Goal: Transaction & Acquisition: Purchase product/service

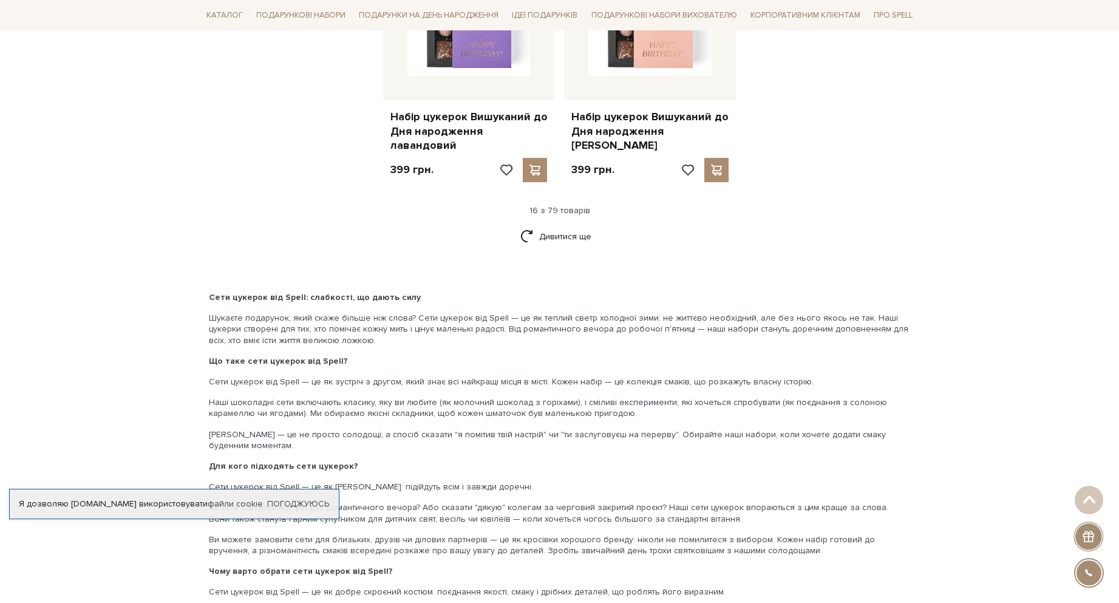
scroll to position [1640, 0]
click at [575, 225] on link "Дивитися ще" at bounding box center [559, 235] width 79 height 21
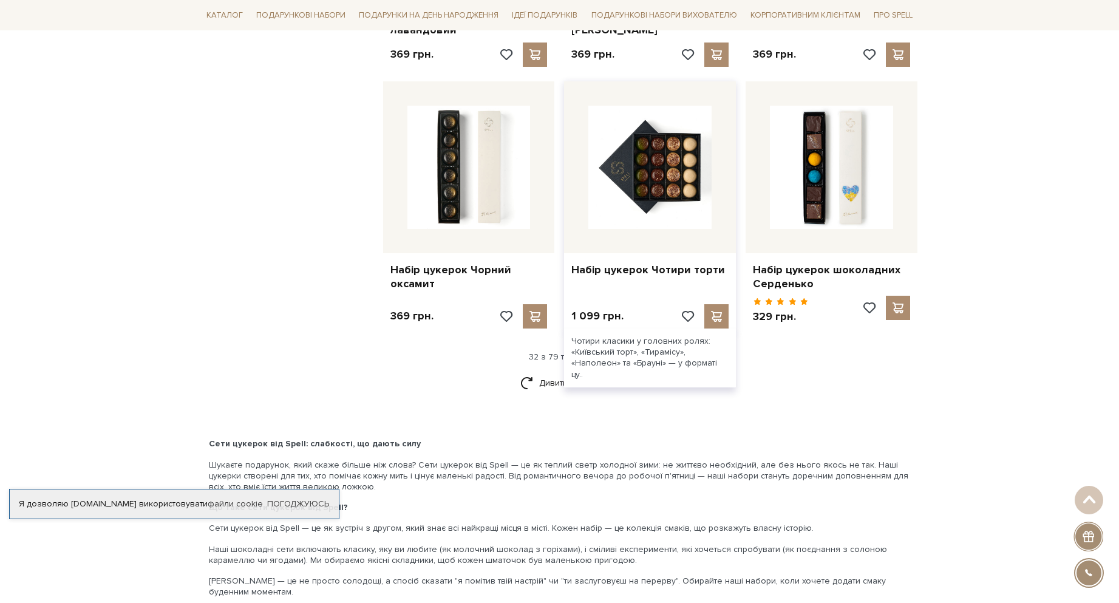
scroll to position [2794, 0]
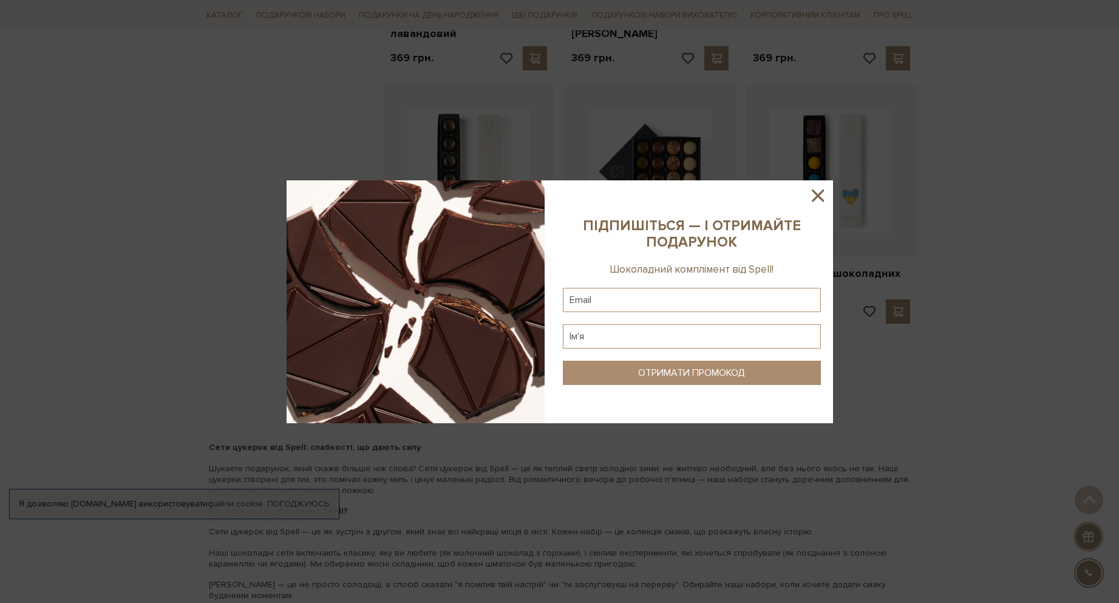
click at [548, 357] on div at bounding box center [560, 301] width 547 height 243
click at [819, 198] on icon at bounding box center [818, 195] width 12 height 12
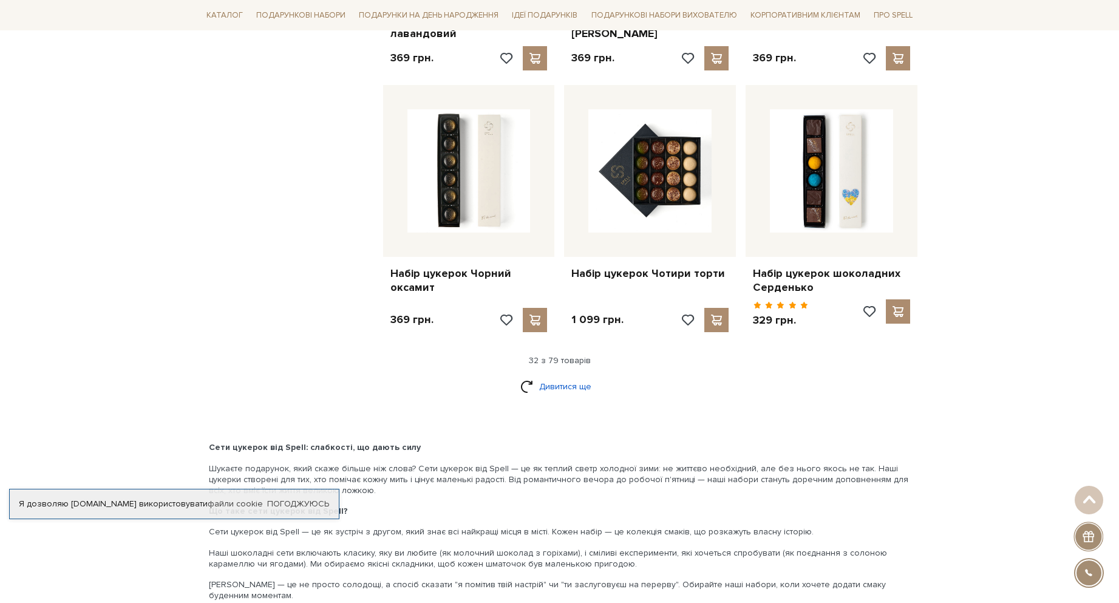
click at [570, 376] on link "Дивитися ще" at bounding box center [559, 386] width 79 height 21
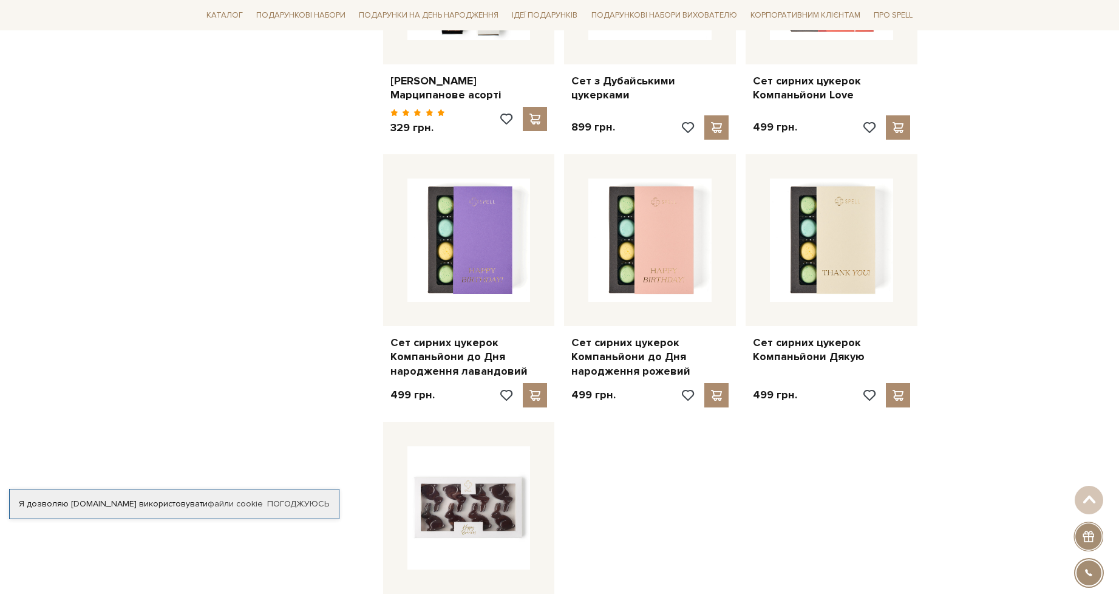
scroll to position [4312, 0]
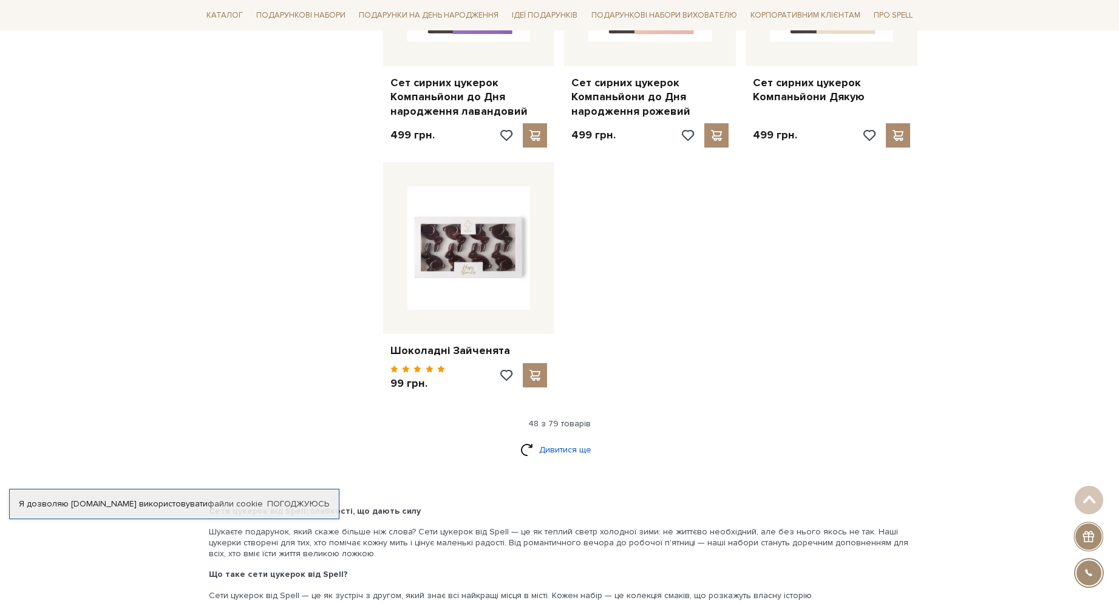
click at [581, 439] on link "Дивитися ще" at bounding box center [559, 449] width 79 height 21
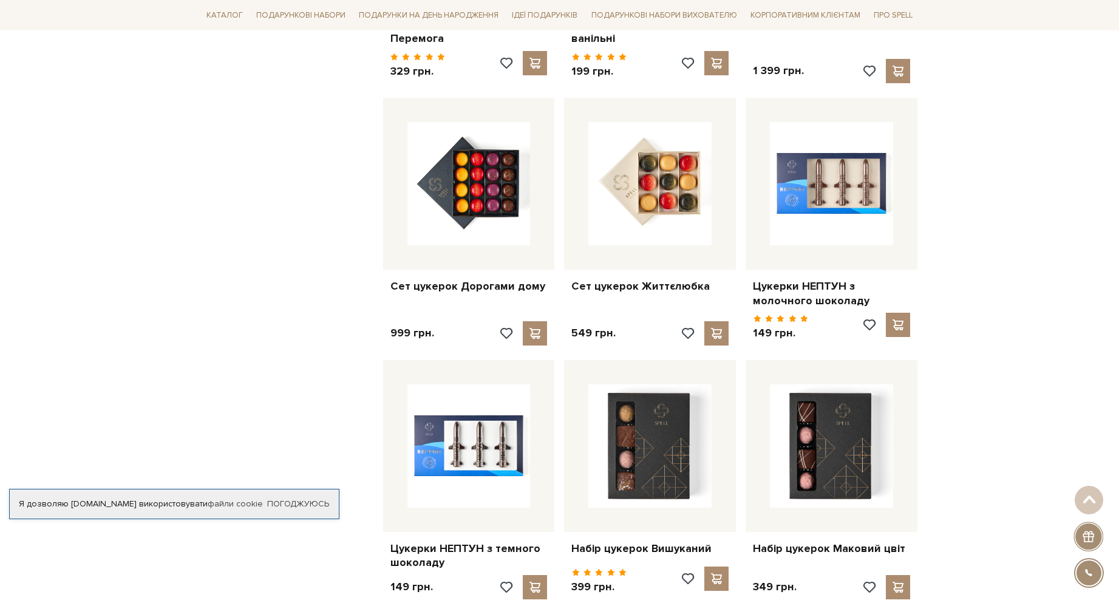
scroll to position [5527, 0]
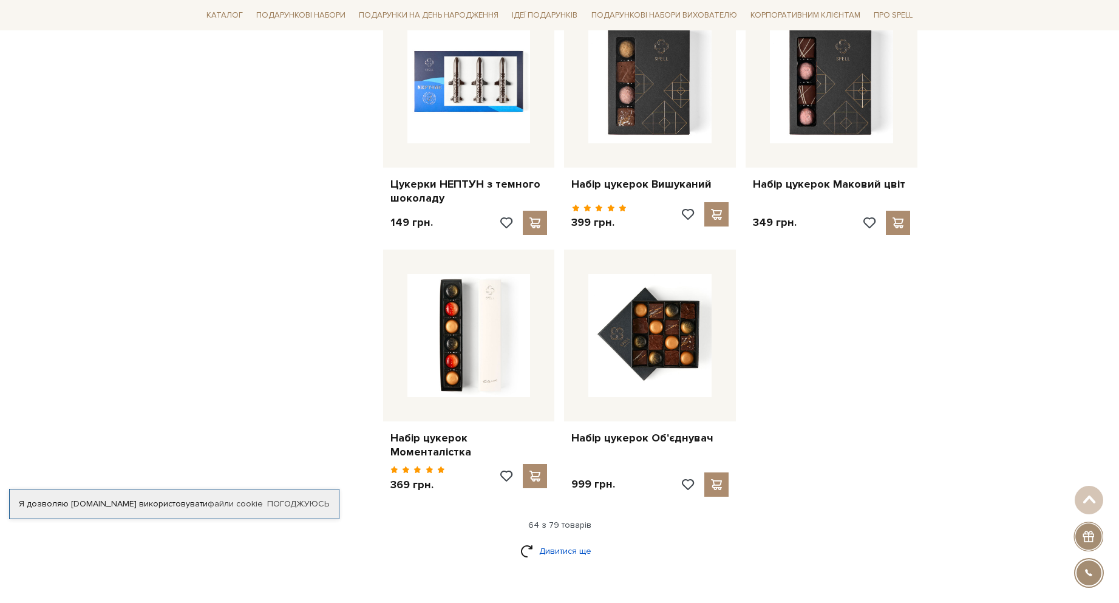
click at [559, 541] on link "Дивитися ще" at bounding box center [559, 551] width 79 height 21
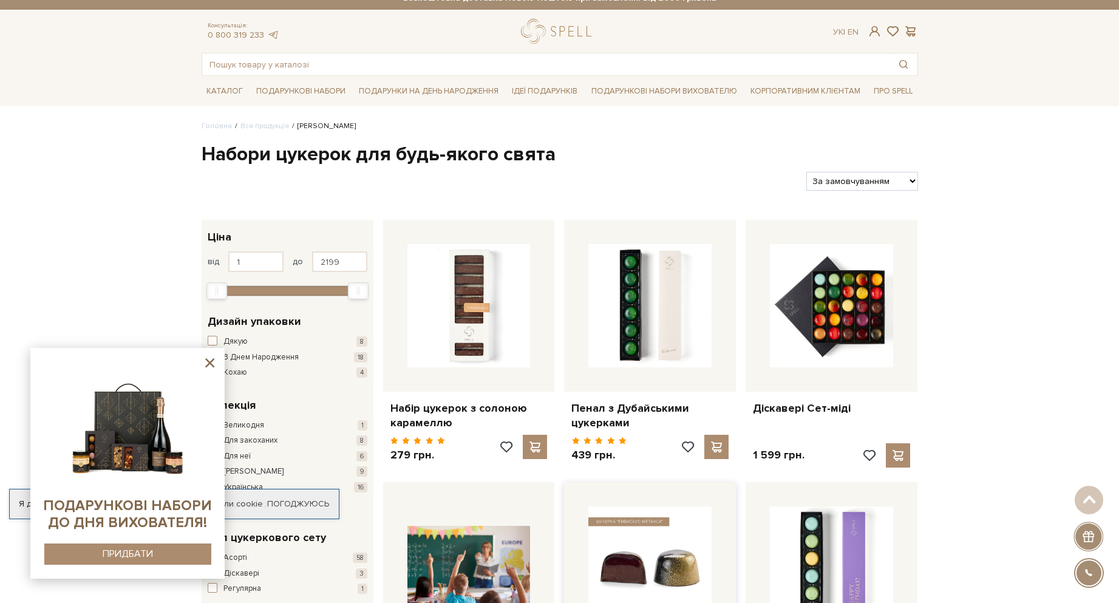
scroll to position [0, 0]
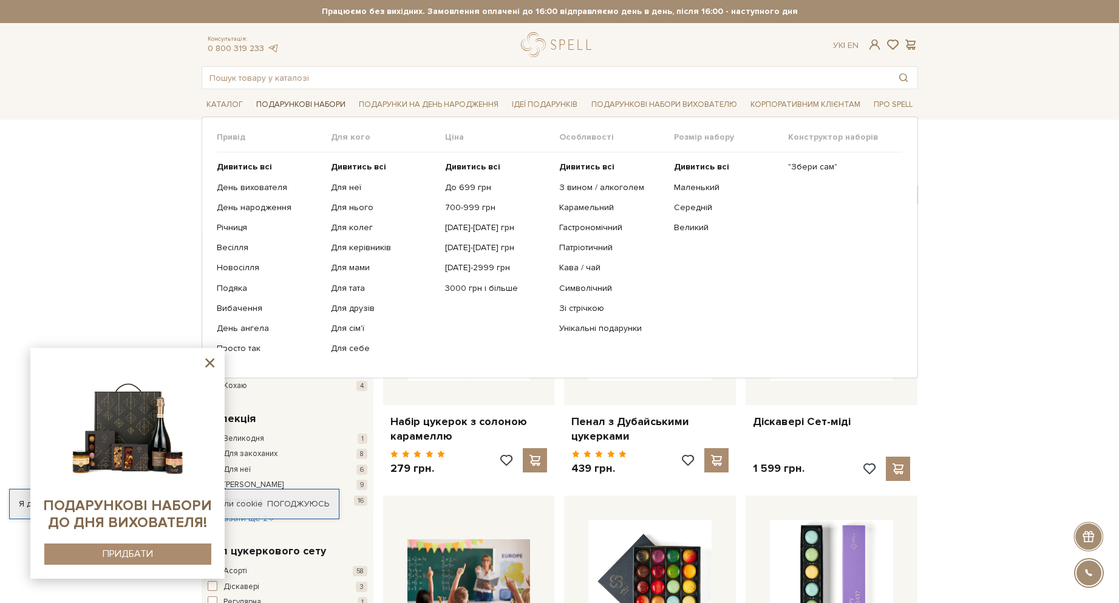
click at [312, 104] on link "Подарункові набори" at bounding box center [300, 104] width 99 height 19
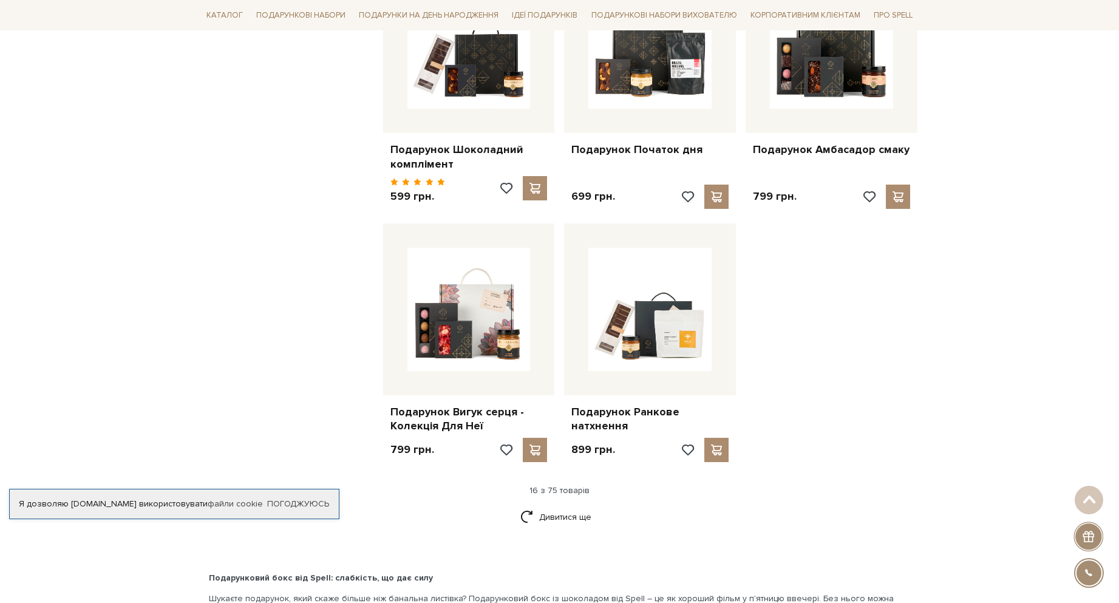
scroll to position [1518, 0]
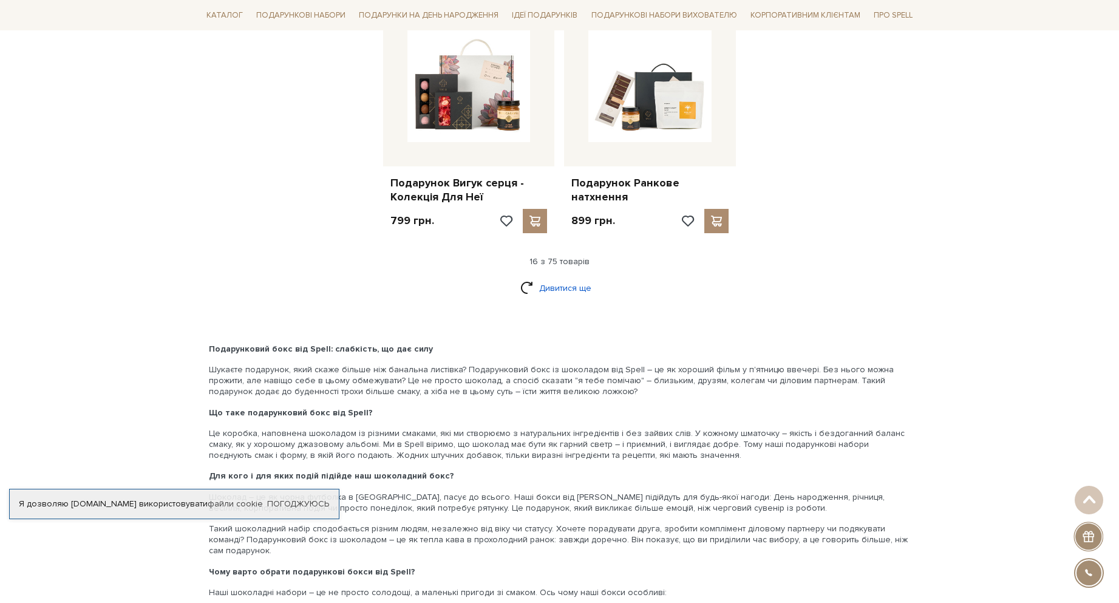
click at [546, 285] on link "Дивитися ще" at bounding box center [559, 288] width 79 height 21
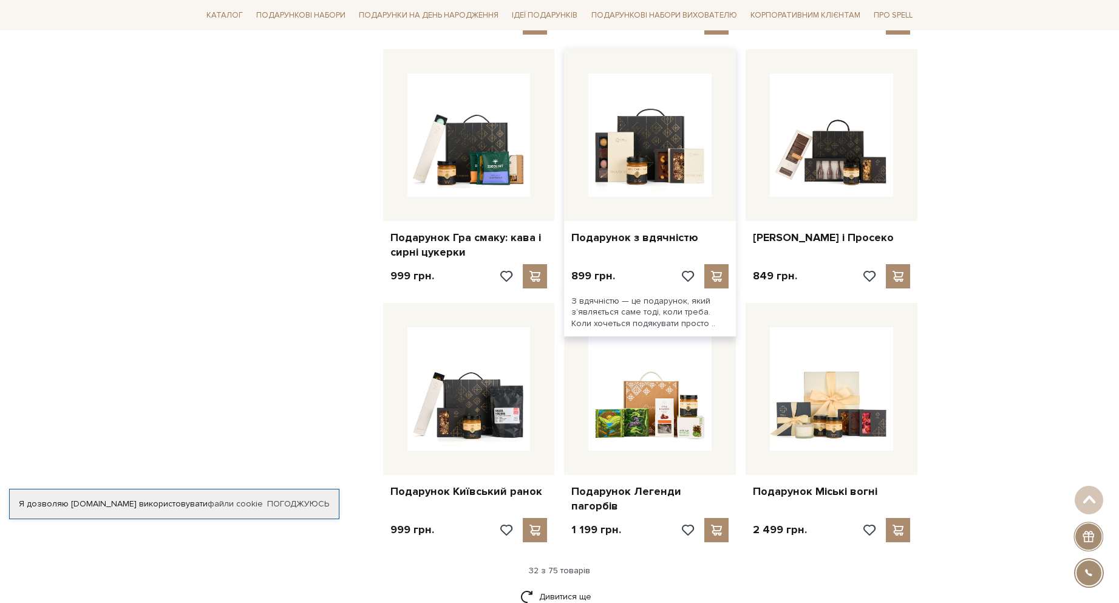
scroll to position [2490, 0]
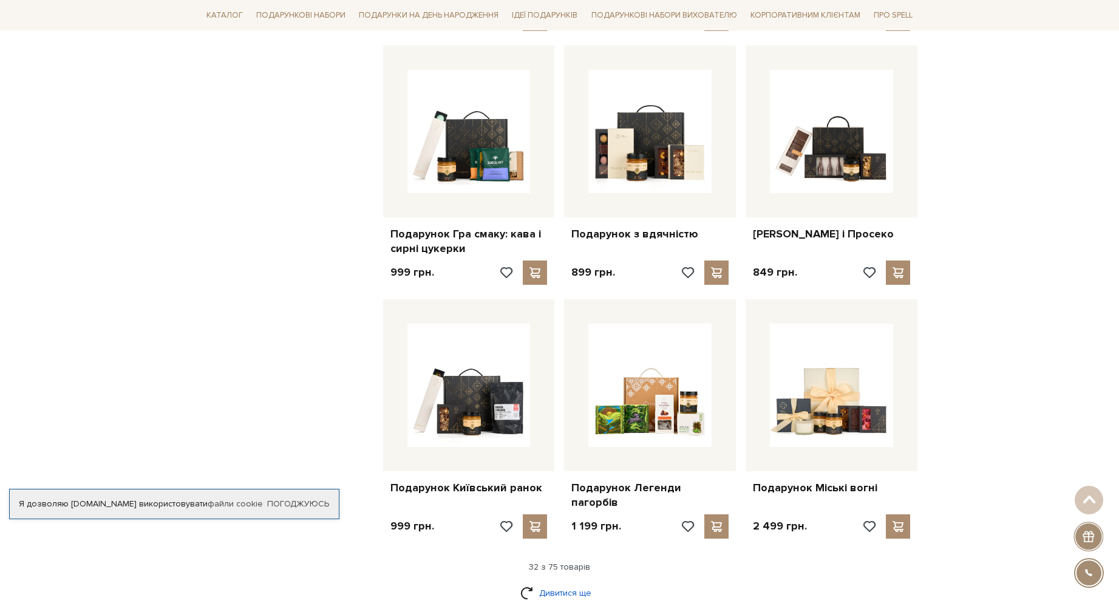
click at [541, 582] on link "Дивитися ще" at bounding box center [559, 592] width 79 height 21
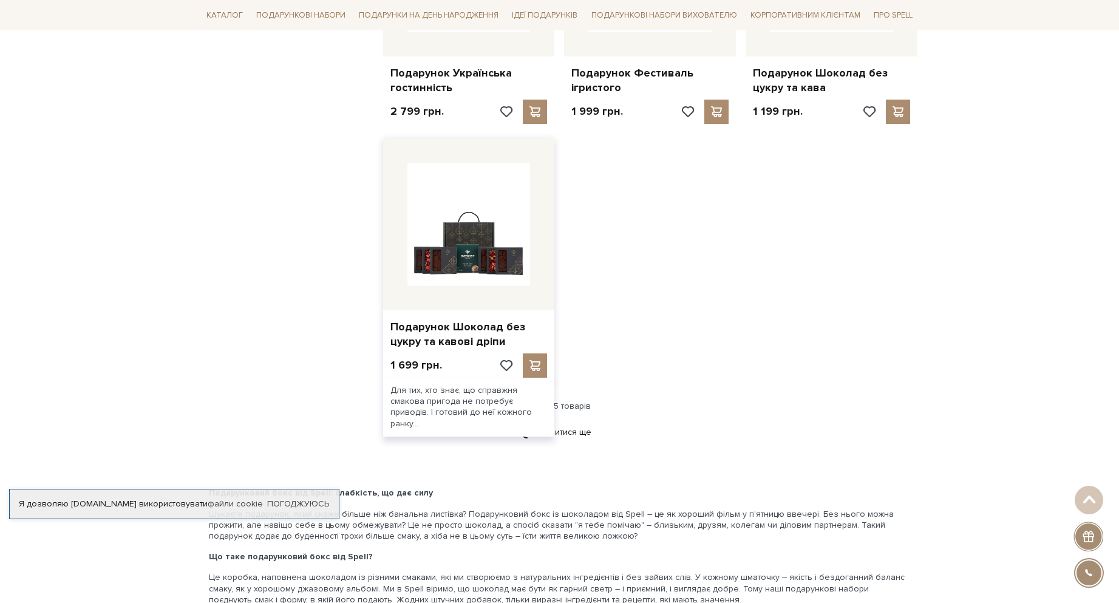
scroll to position [4191, 0]
click at [579, 421] on link "Дивитися ще" at bounding box center [559, 431] width 79 height 21
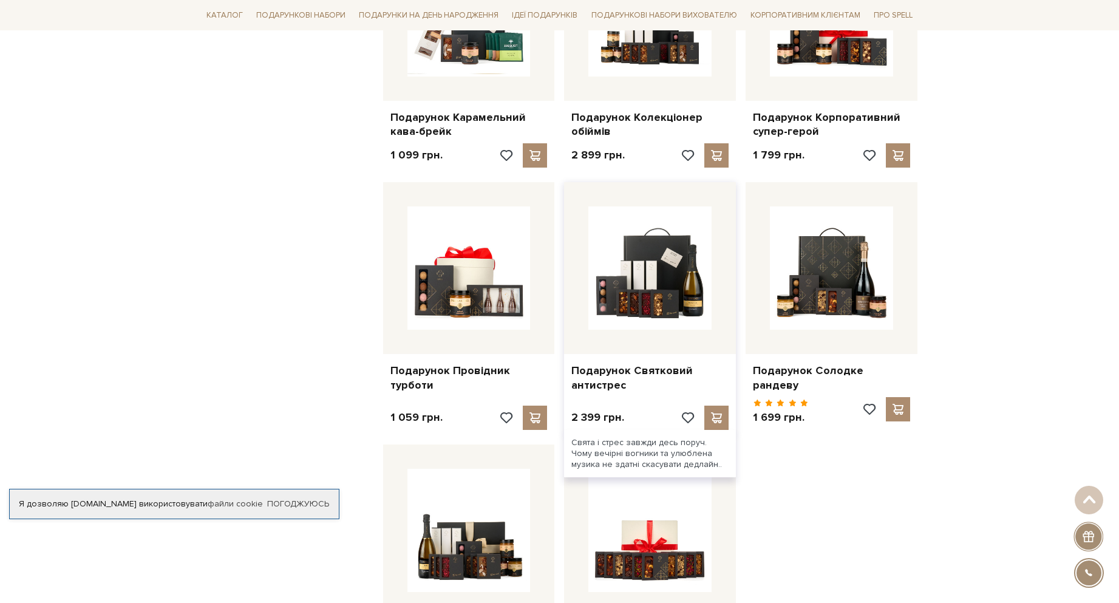
scroll to position [5345, 0]
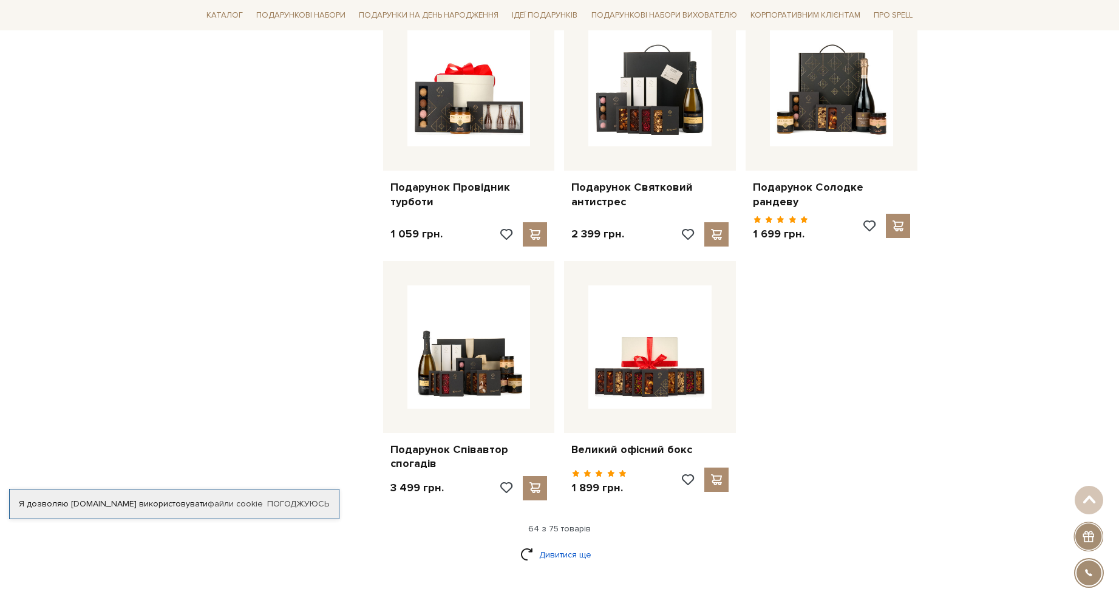
click at [539, 544] on link "Дивитися ще" at bounding box center [559, 554] width 79 height 21
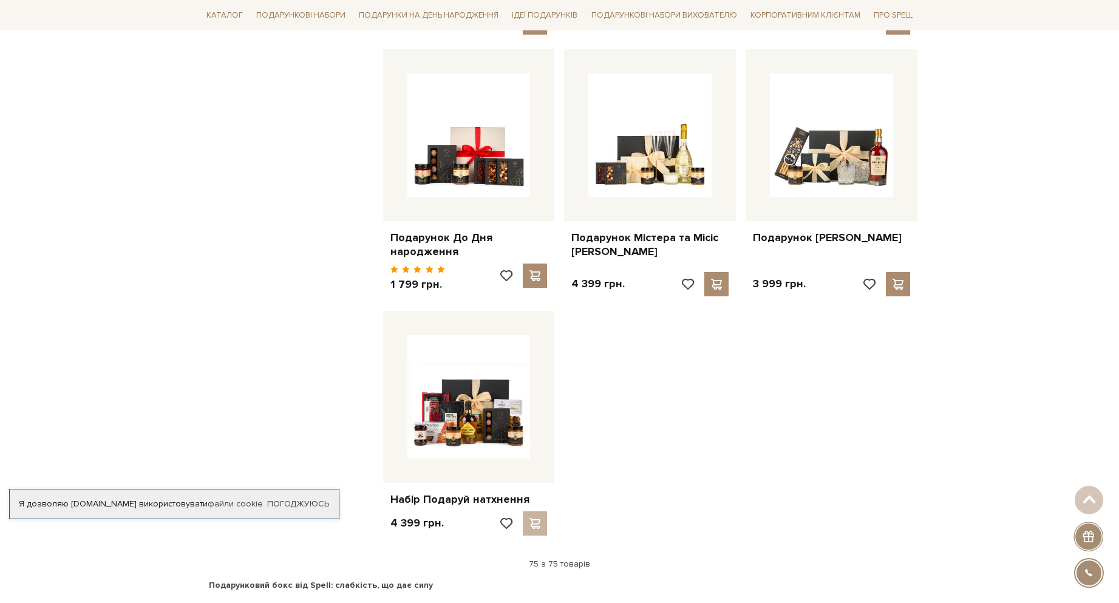
scroll to position [6498, 0]
